Goal: Task Accomplishment & Management: Use online tool/utility

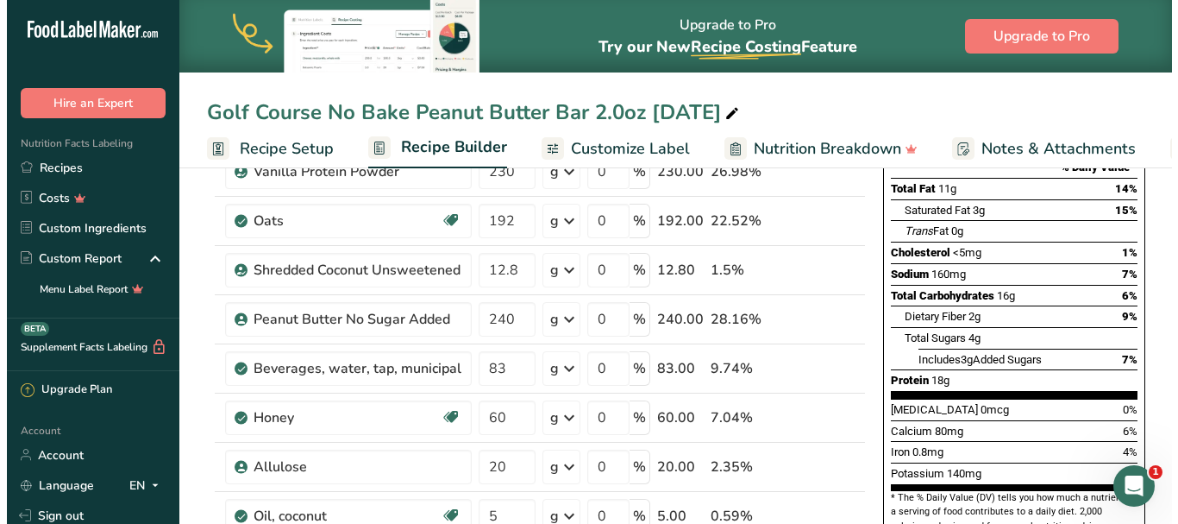
scroll to position [259, 0]
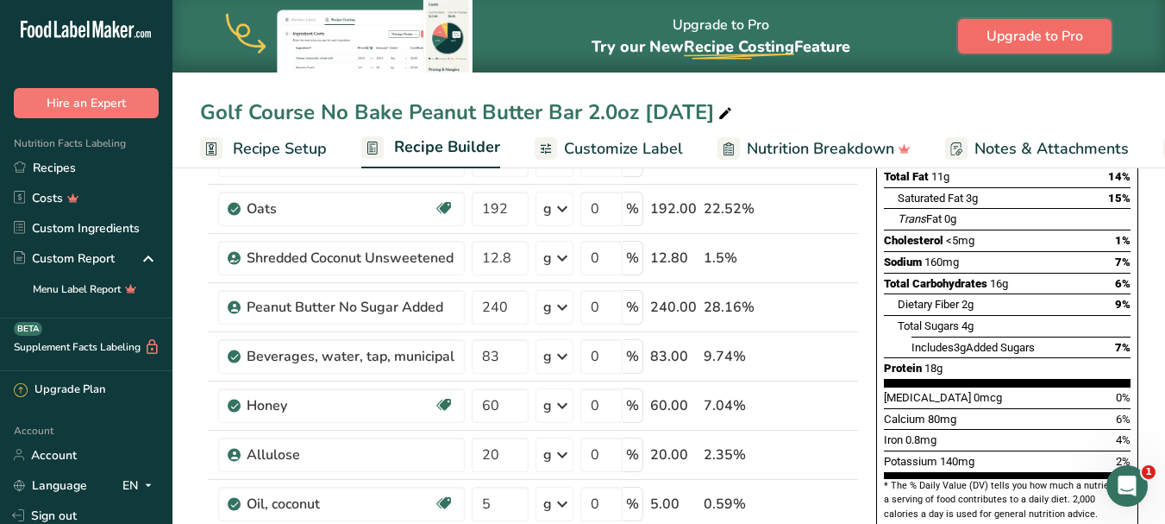
click at [1058, 29] on span "Upgrade to Pro" at bounding box center [1035, 36] width 97 height 21
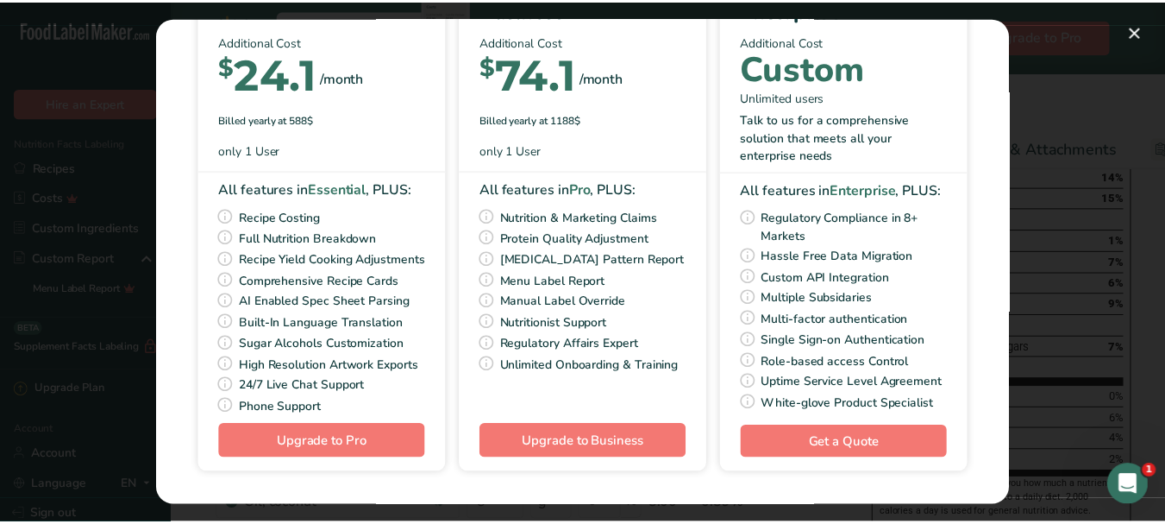
scroll to position [167, 0]
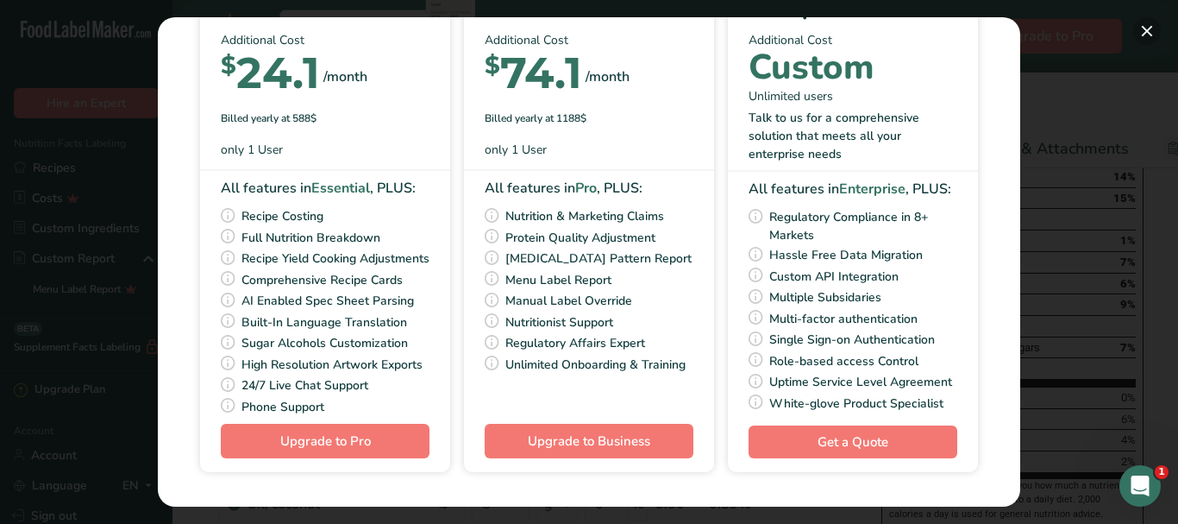
click at [1149, 24] on button "Pick Your Pricing Plan Modal" at bounding box center [1147, 31] width 28 height 28
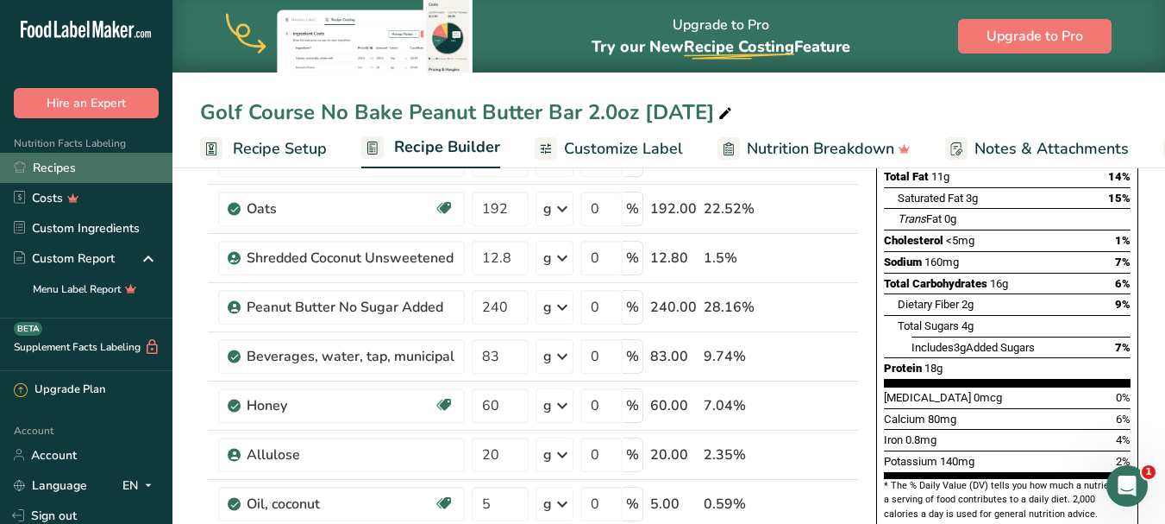
click at [71, 170] on link "Recipes" at bounding box center [86, 168] width 173 height 30
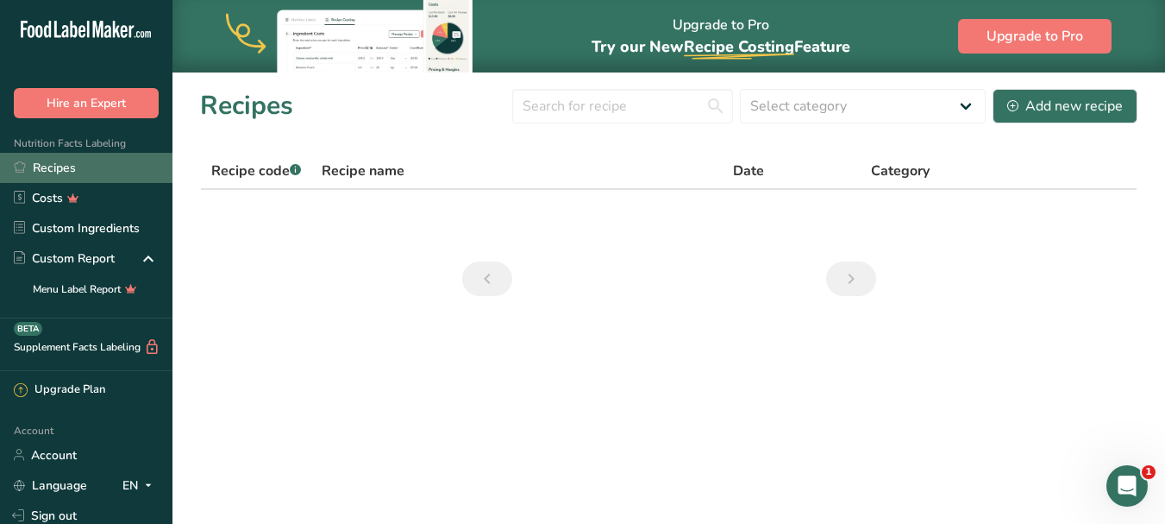
click at [87, 166] on link "Recipes" at bounding box center [86, 168] width 173 height 30
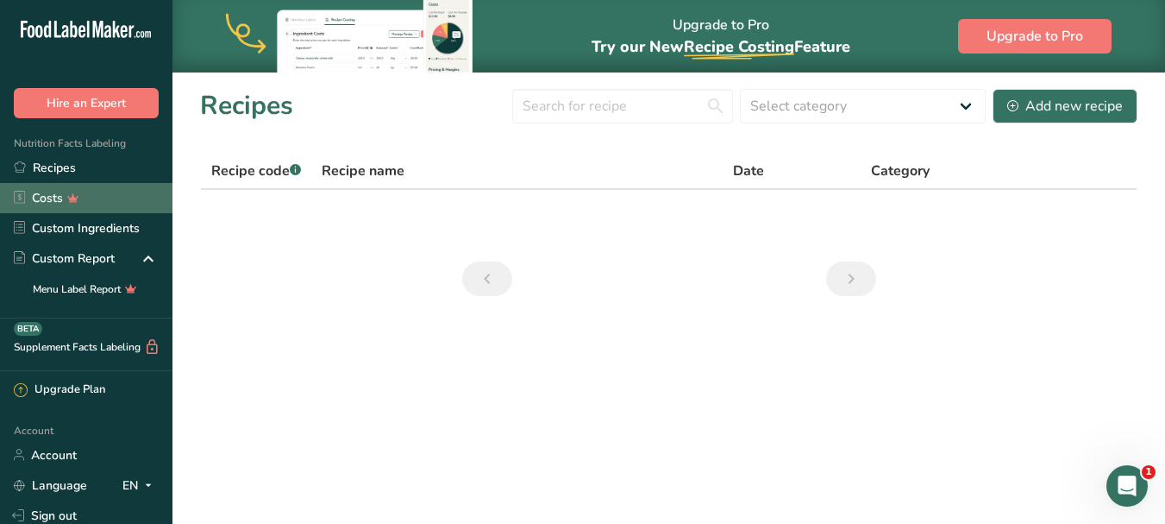
click at [111, 192] on link "Costs" at bounding box center [86, 198] width 173 height 30
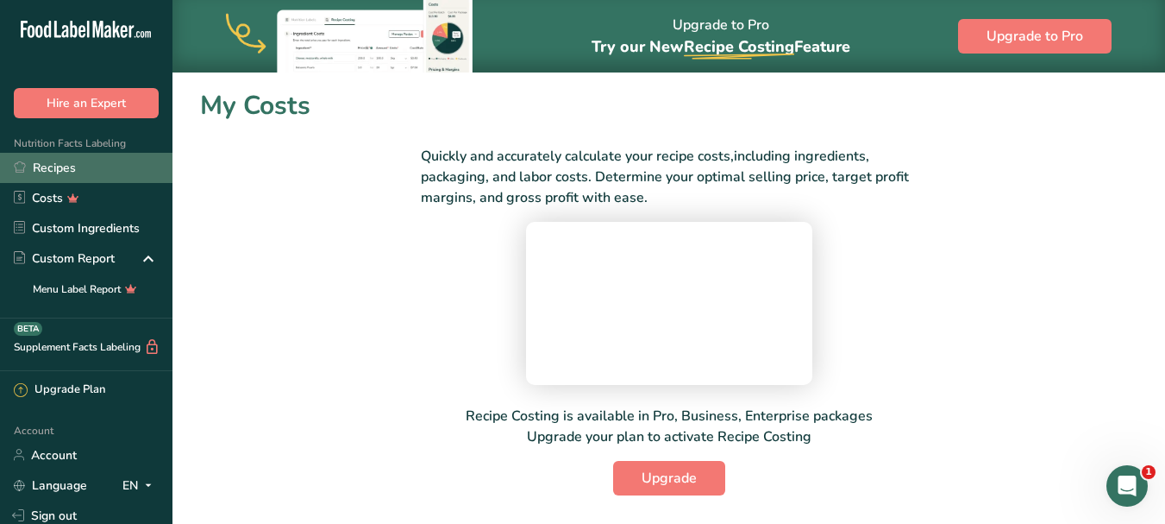
click at [88, 160] on link "Recipes" at bounding box center [86, 168] width 173 height 30
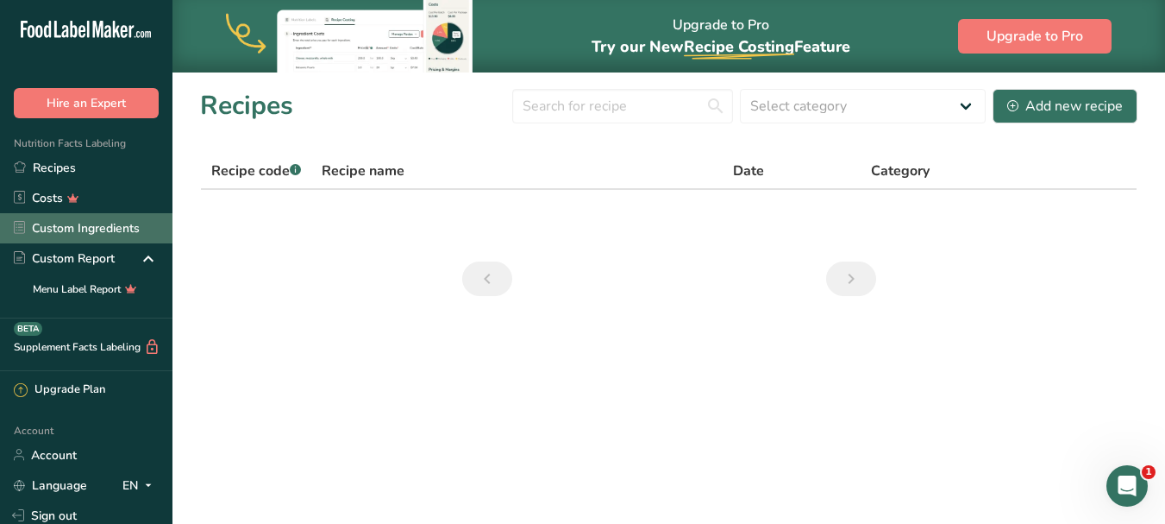
click at [102, 228] on link "Custom Ingredients" at bounding box center [86, 228] width 173 height 30
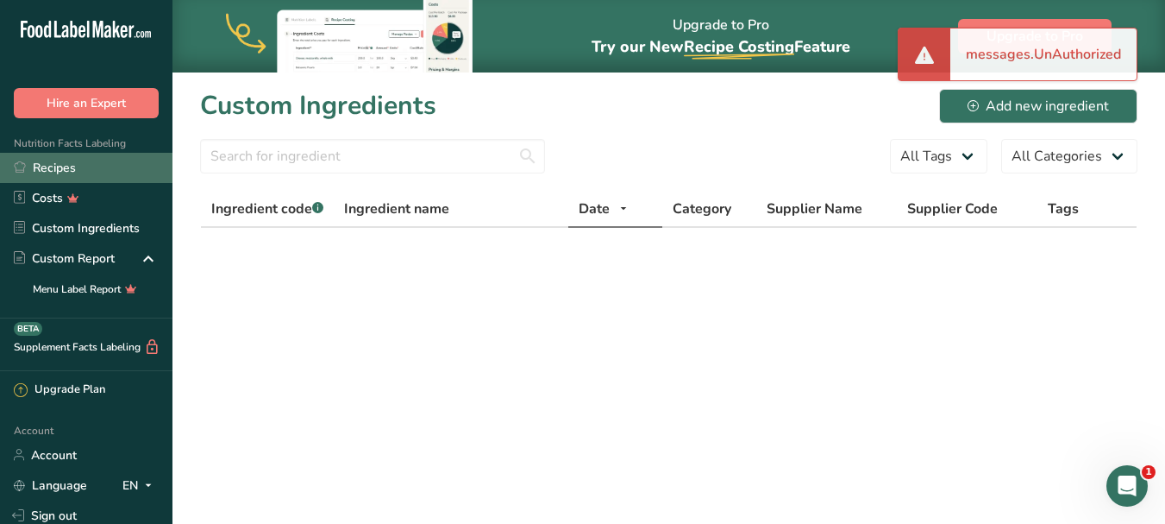
click at [77, 166] on link "Recipes" at bounding box center [86, 168] width 173 height 30
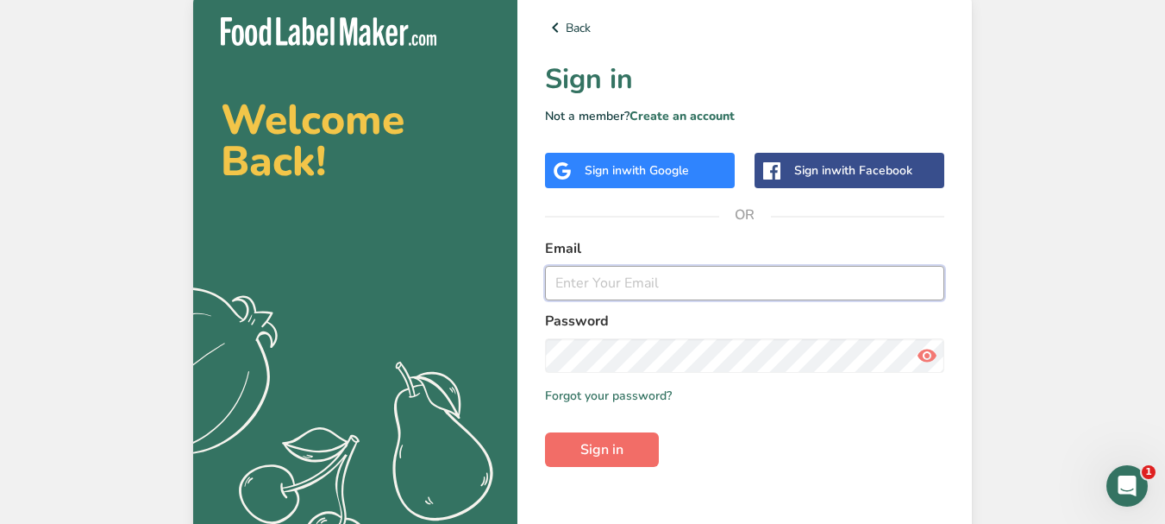
type input "luigiallegra11@gmail.com"
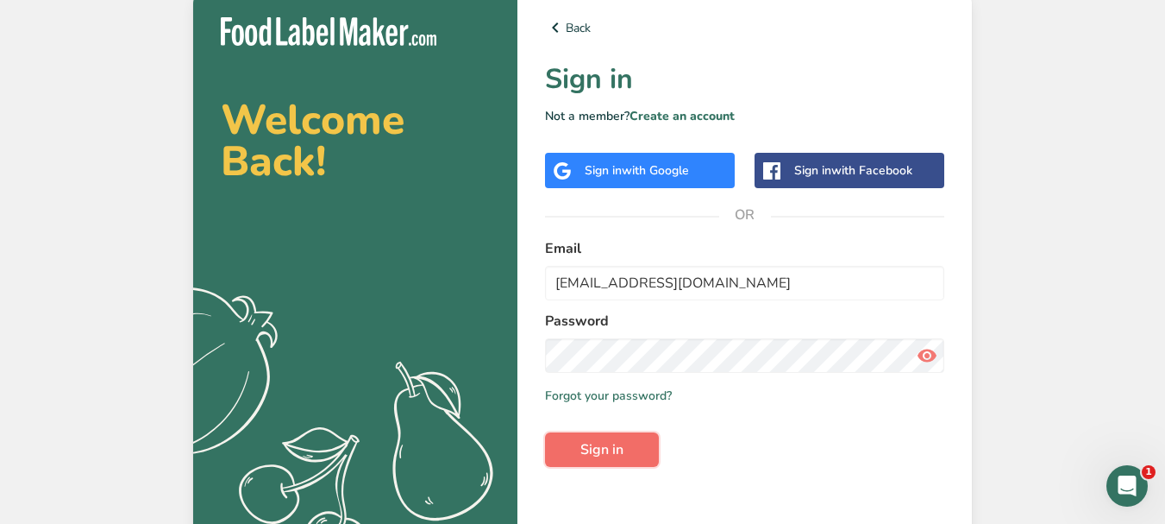
click at [604, 449] on span "Sign in" at bounding box center [602, 449] width 43 height 21
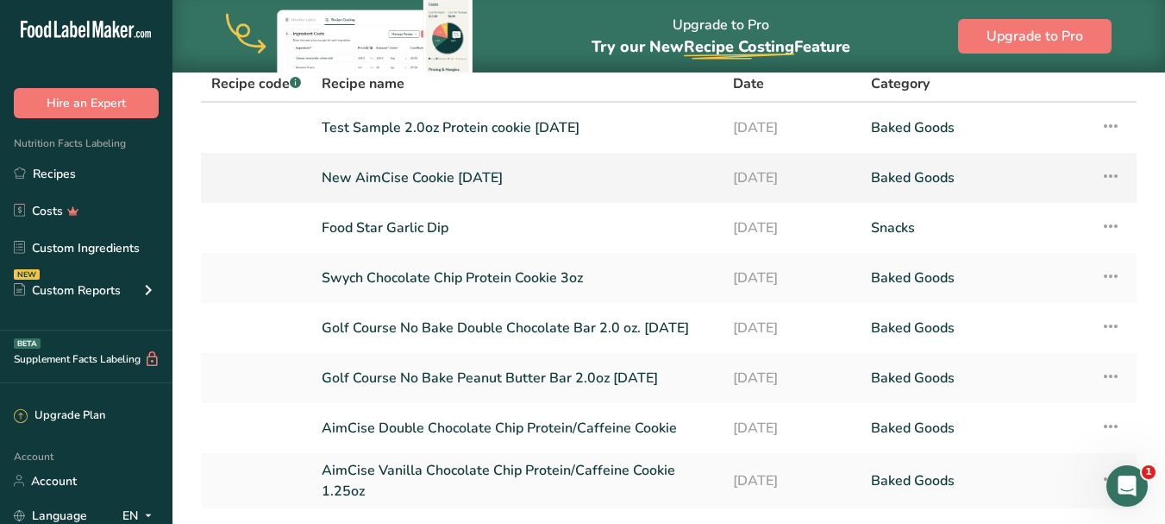
scroll to position [173, 0]
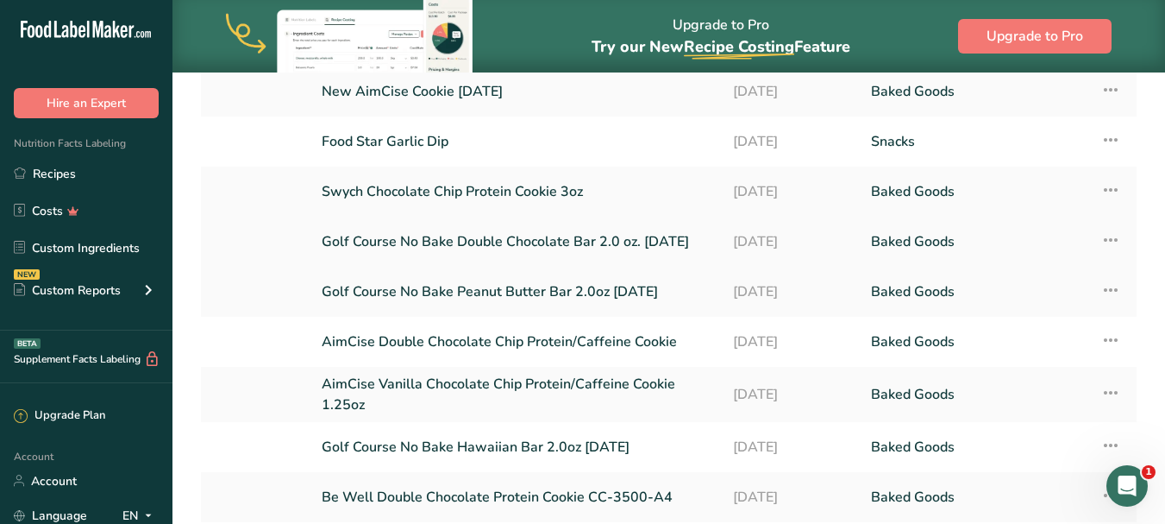
click at [581, 237] on link "Golf Course No Bake Double Chocolate Bar 2.0 oz. 08/09/25" at bounding box center [517, 241] width 391 height 36
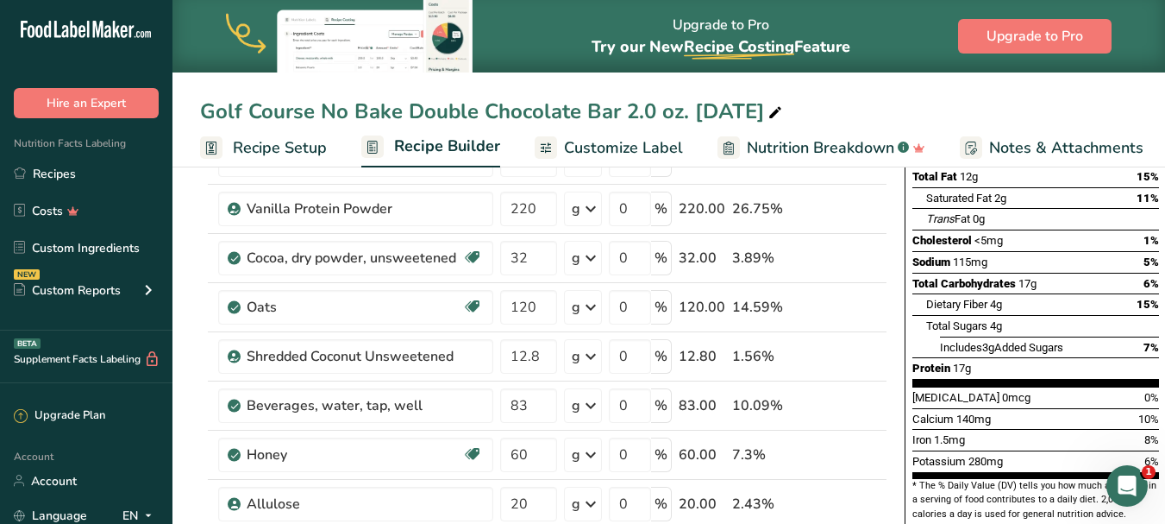
scroll to position [279, 0]
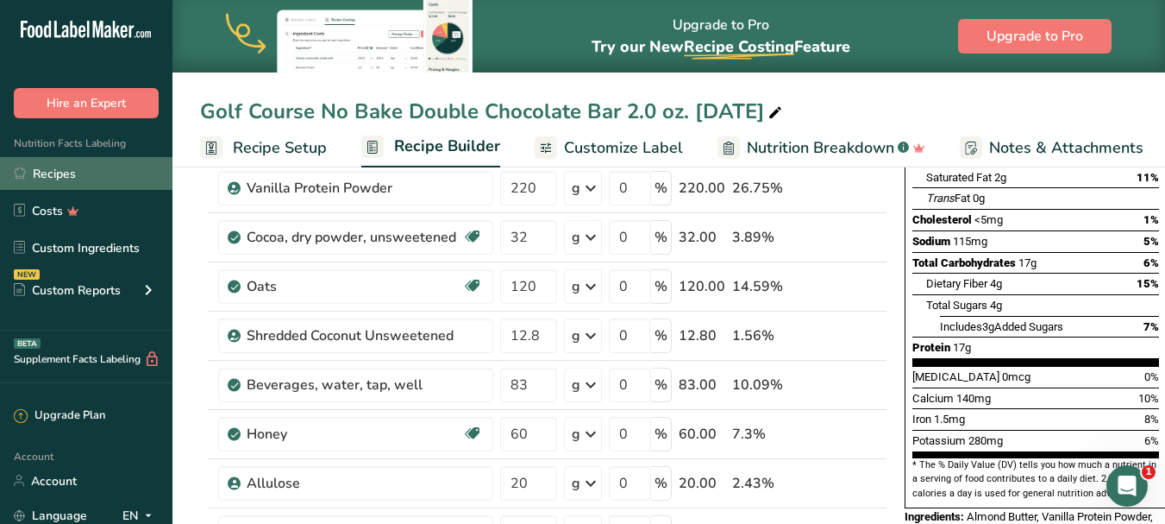
click at [73, 166] on link "Recipes" at bounding box center [86, 173] width 173 height 33
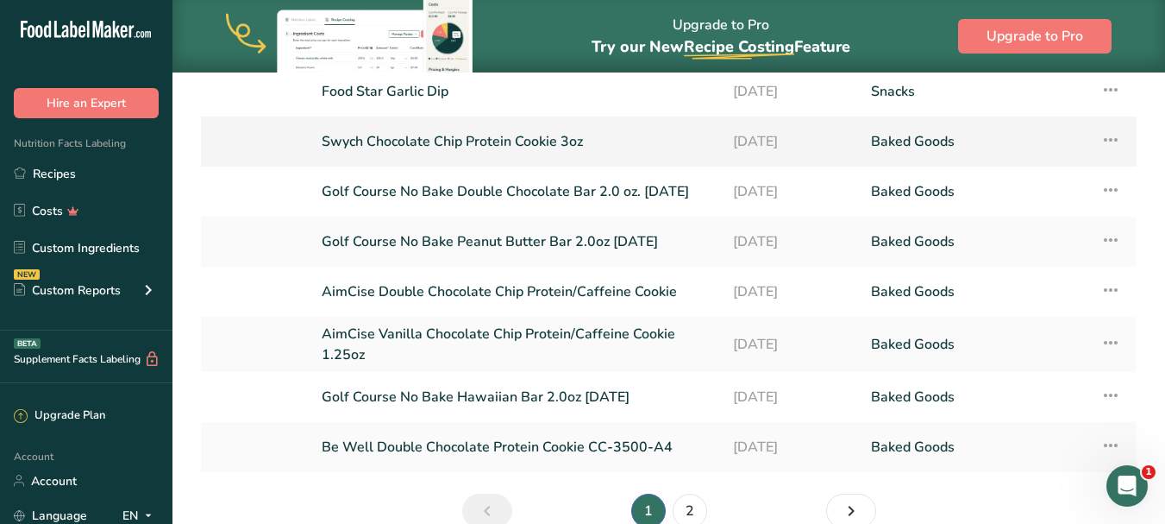
scroll to position [259, 0]
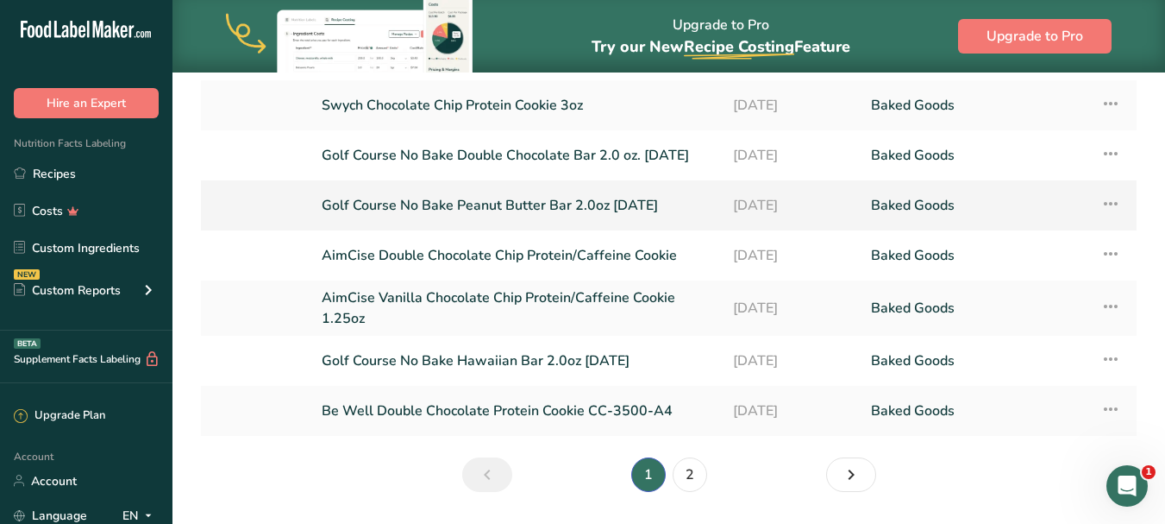
click at [562, 209] on link "Golf Course No Bake Peanut Butter Bar 2.0oz [DATE]" at bounding box center [517, 205] width 391 height 36
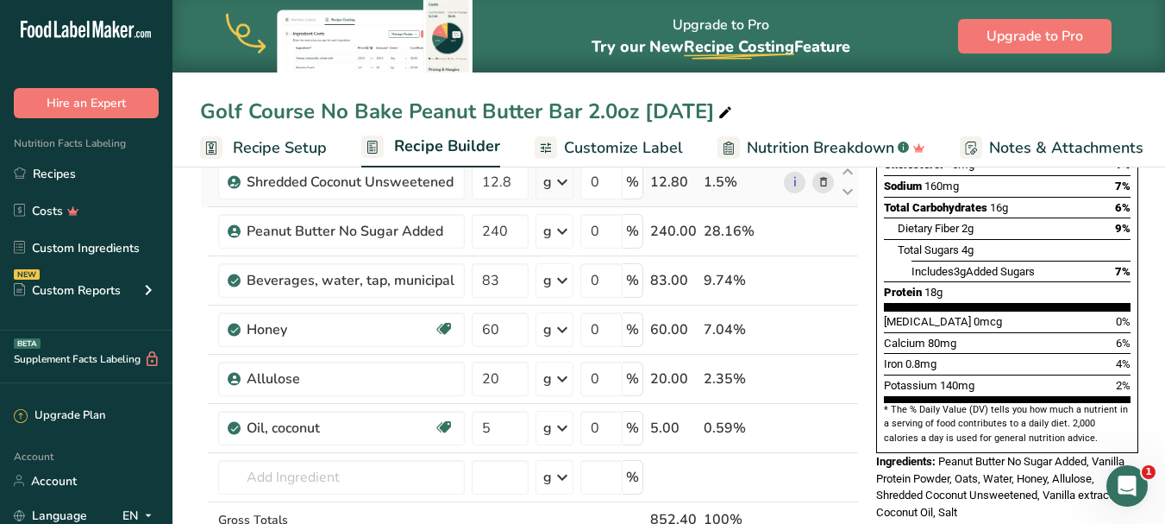
scroll to position [345, 0]
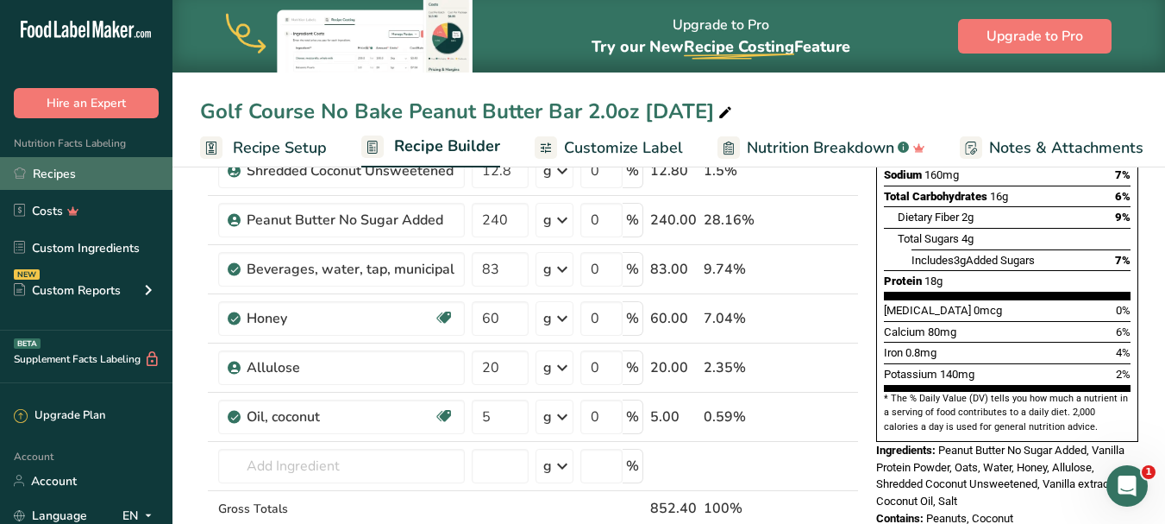
click at [80, 169] on link "Recipes" at bounding box center [86, 173] width 173 height 33
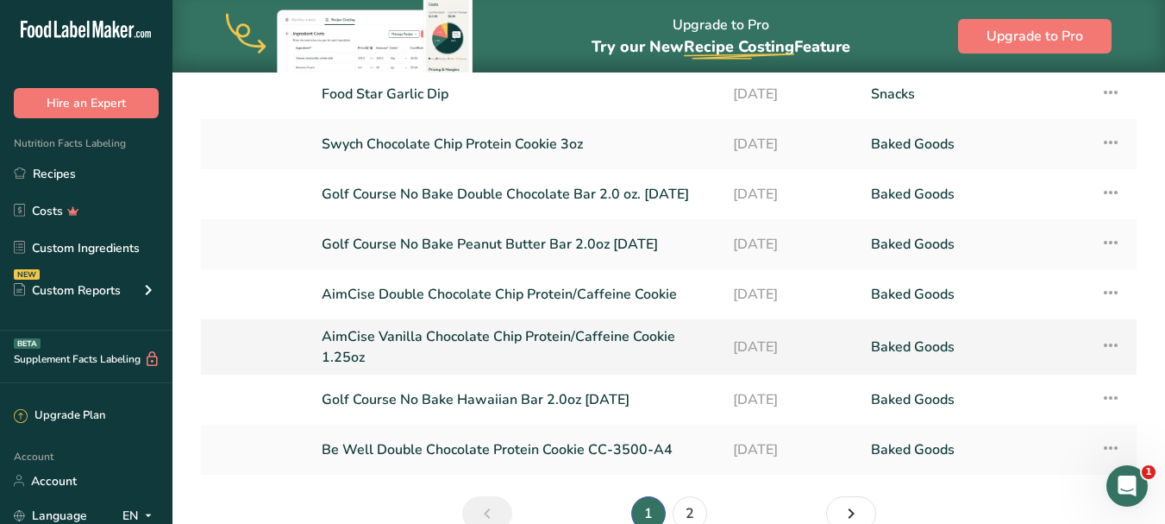
scroll to position [259, 0]
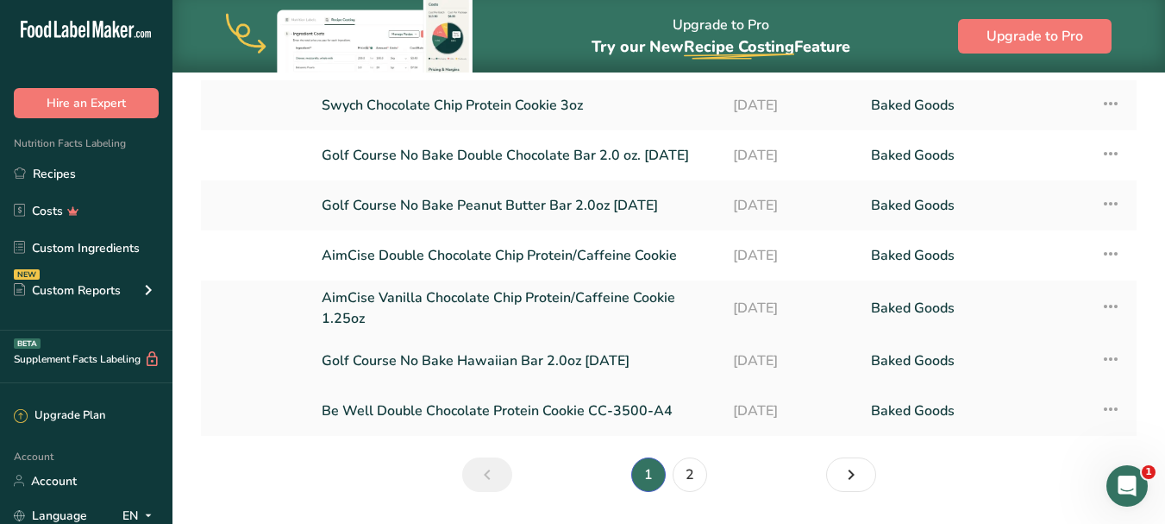
click at [569, 361] on link "Golf Course No Bake Hawaiian Bar 2.0oz 08/09/2025" at bounding box center [517, 360] width 391 height 36
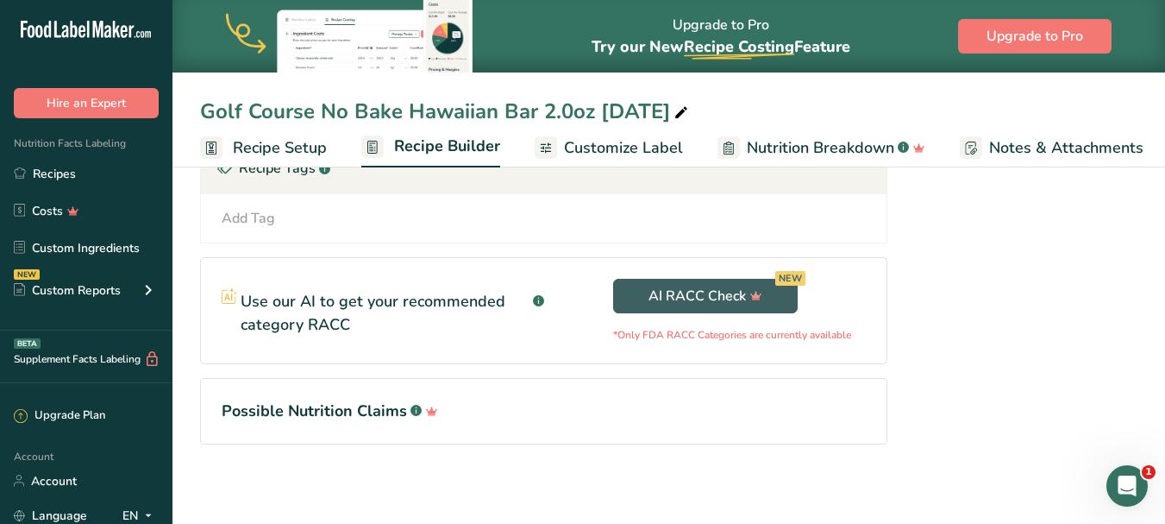
scroll to position [1141, 0]
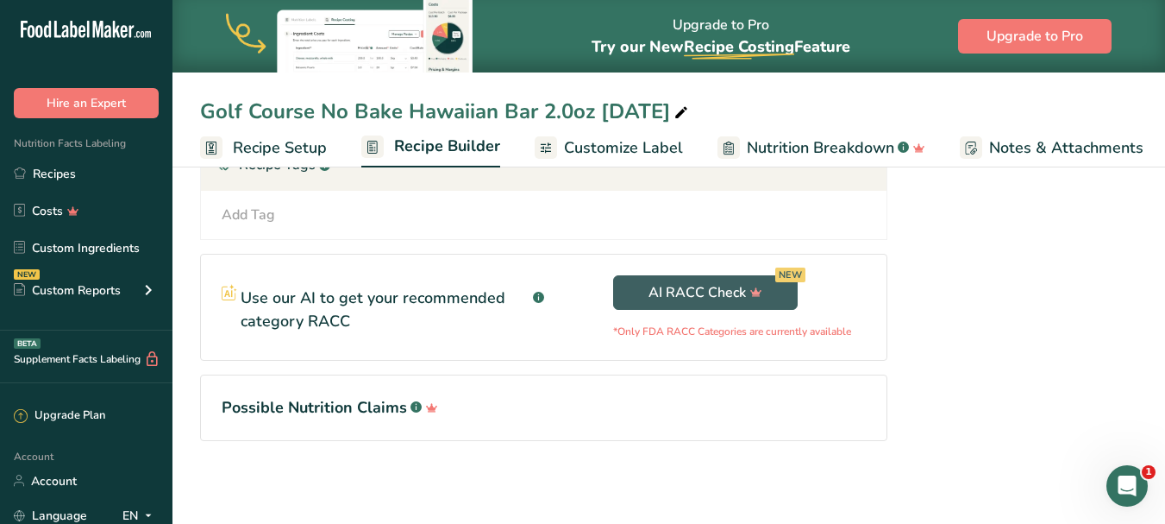
click at [68, 165] on link "Recipes" at bounding box center [86, 173] width 173 height 33
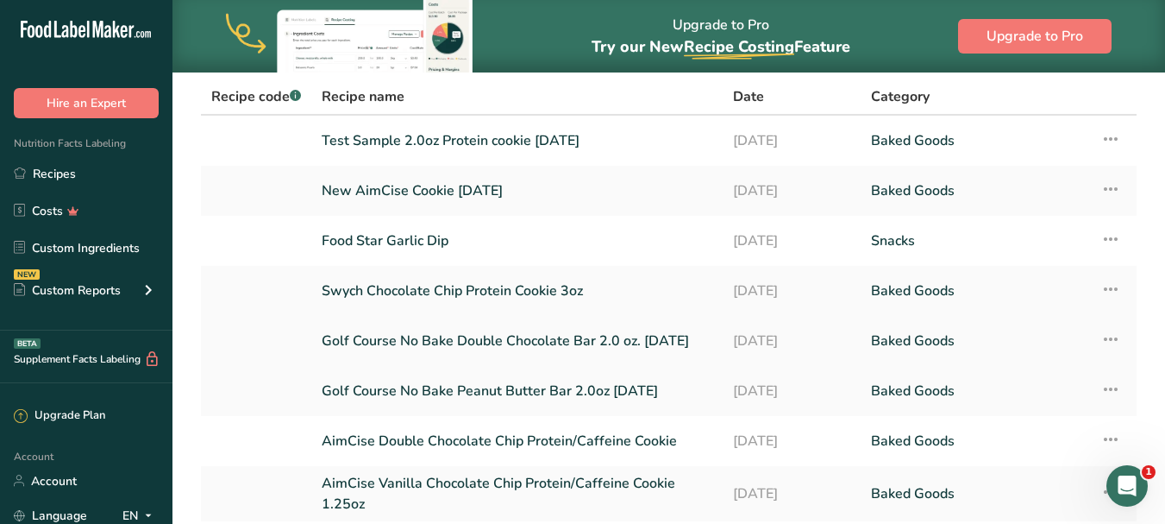
scroll to position [86, 0]
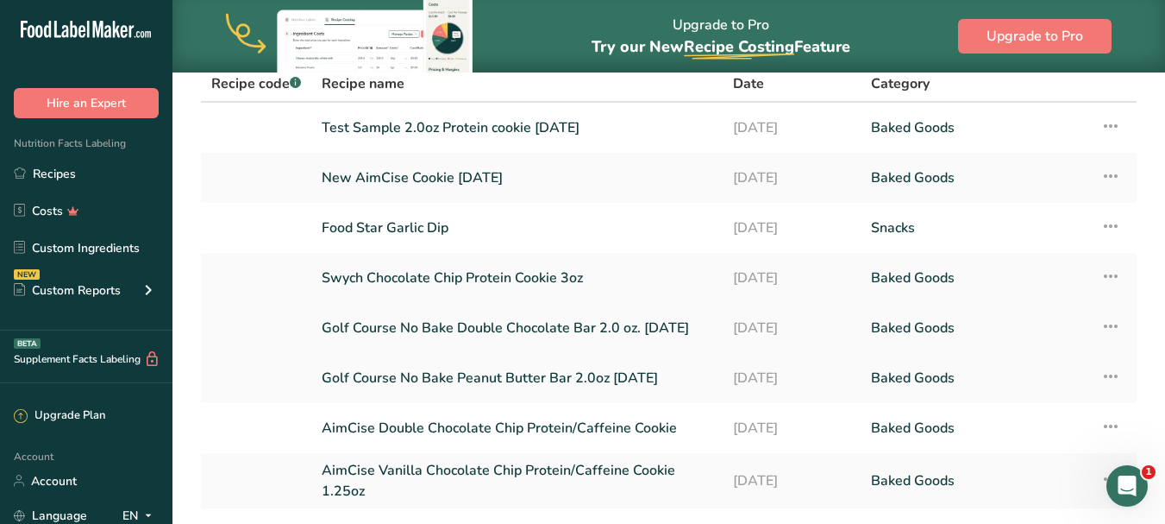
click at [583, 329] on link "Golf Course No Bake Double Chocolate Bar 2.0 oz. 08/09/25" at bounding box center [517, 328] width 391 height 36
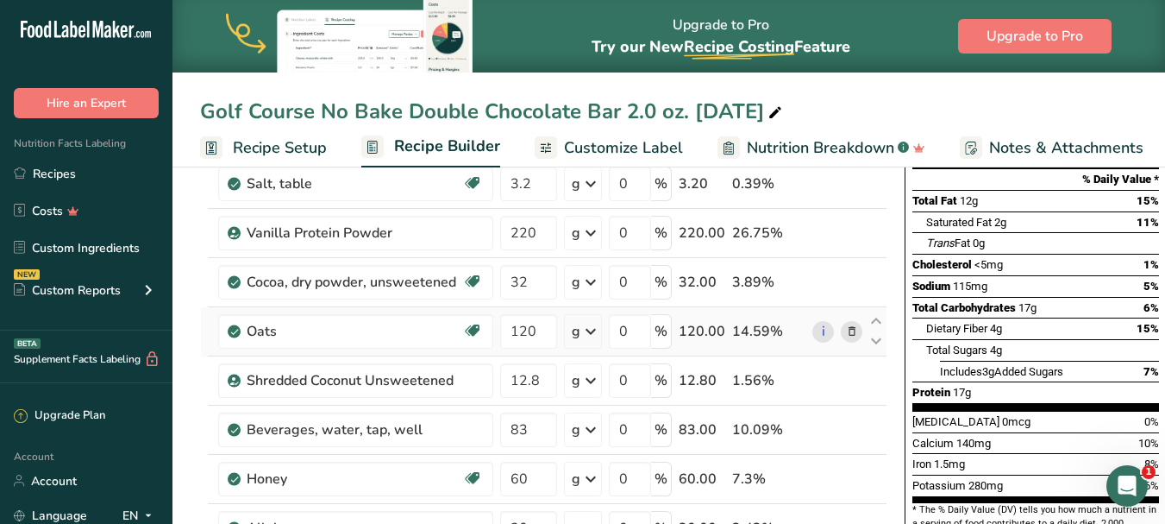
scroll to position [259, 0]
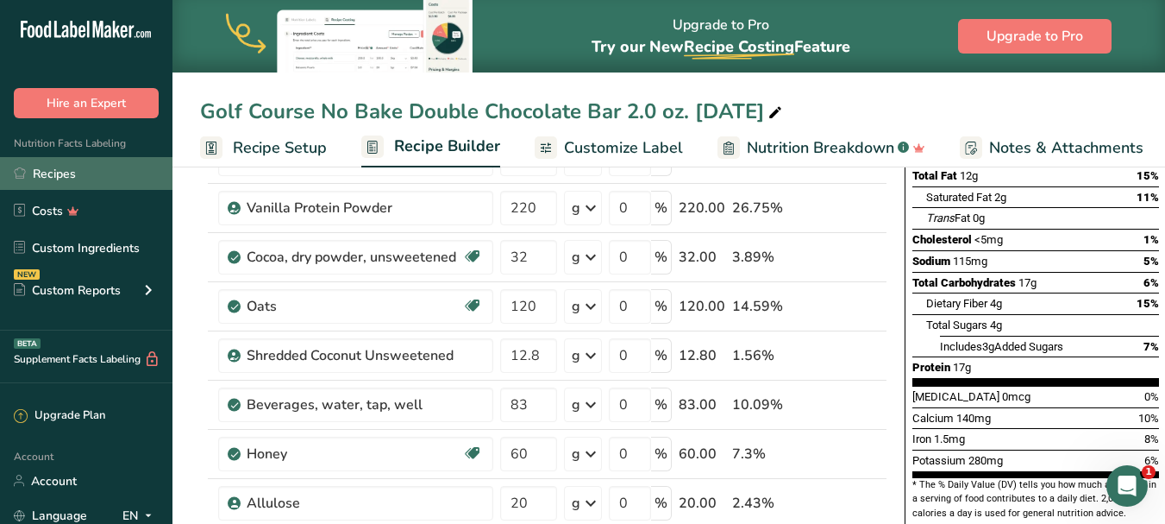
click at [60, 171] on link "Recipes" at bounding box center [86, 173] width 173 height 33
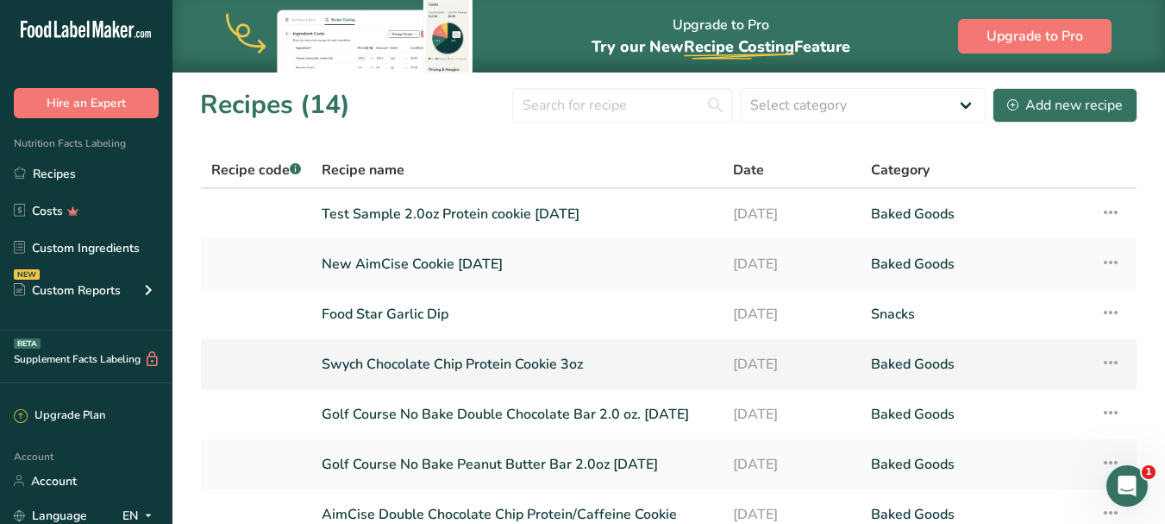
scroll to position [86, 0]
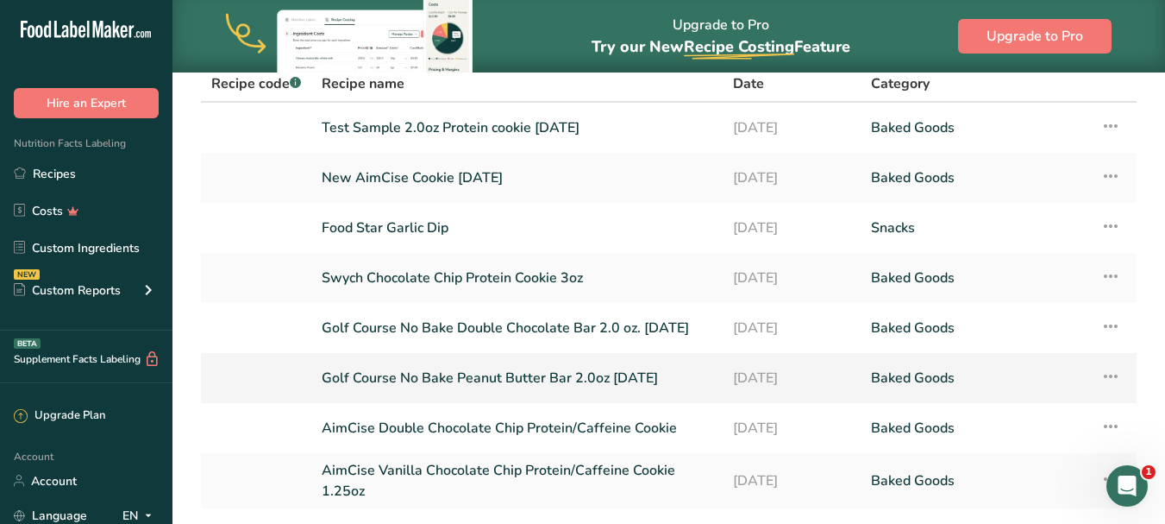
click at [493, 374] on link "Golf Course No Bake Peanut Butter Bar 2.0oz [DATE]" at bounding box center [517, 378] width 391 height 36
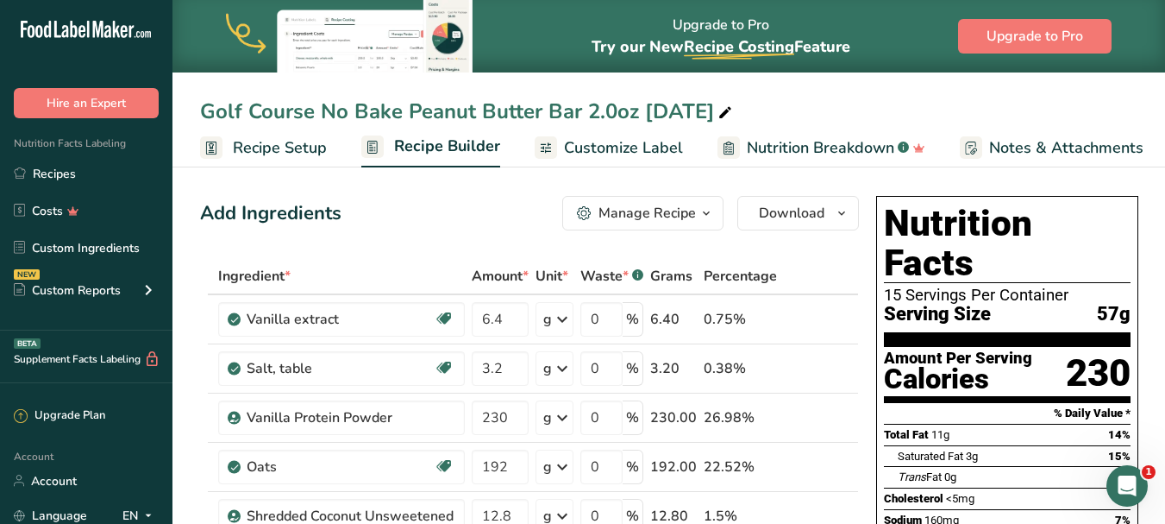
click at [897, 286] on div "15 Servings Per Container" at bounding box center [1007, 294] width 247 height 17
